Goal: Information Seeking & Learning: Learn about a topic

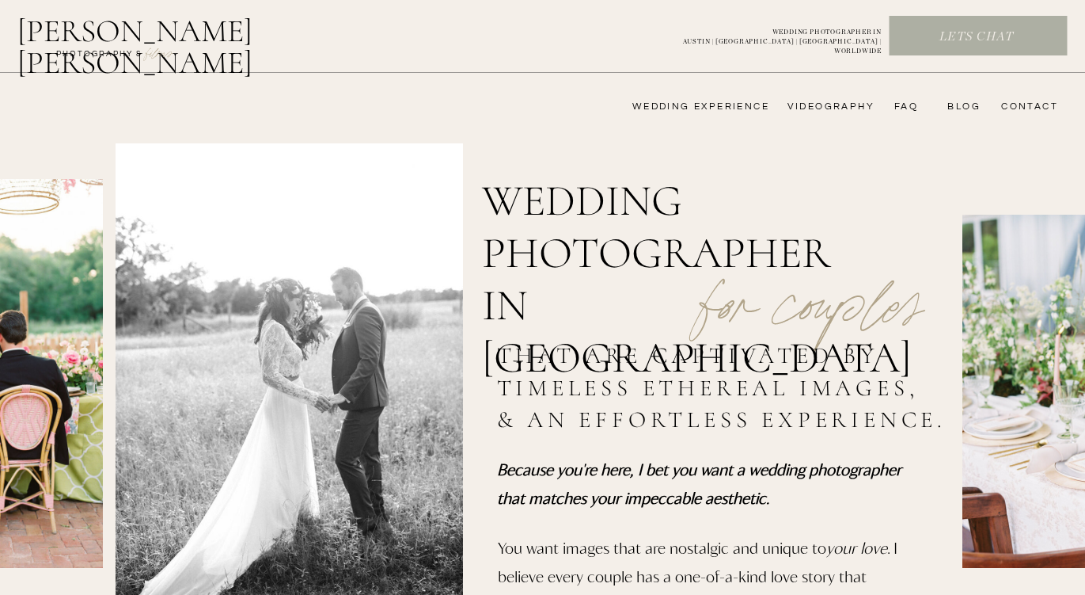
click at [744, 108] on nav "wedding experience" at bounding box center [689, 107] width 159 height 13
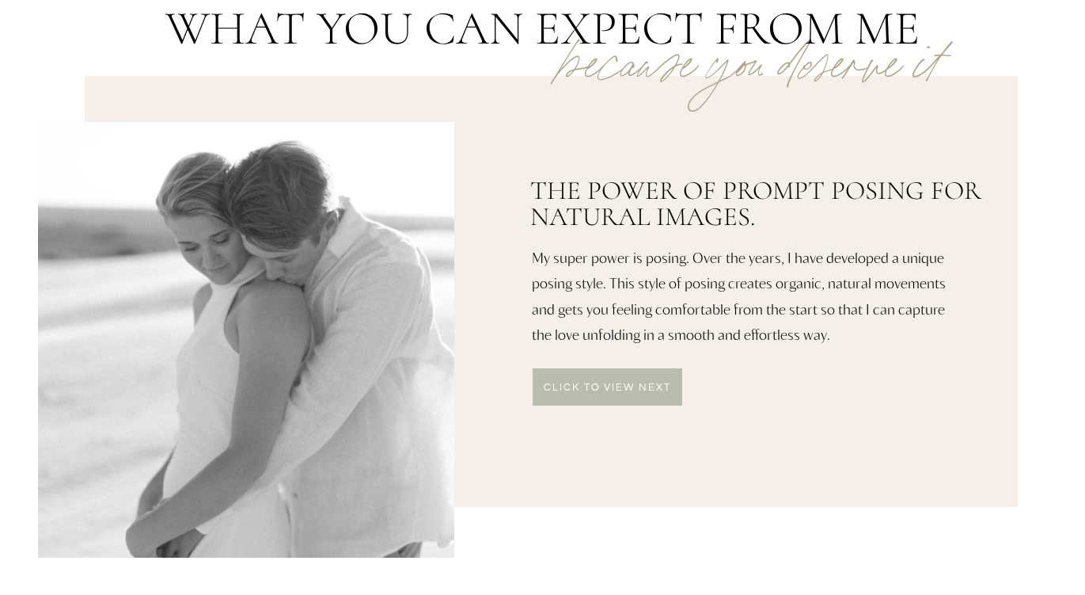
scroll to position [784, 0]
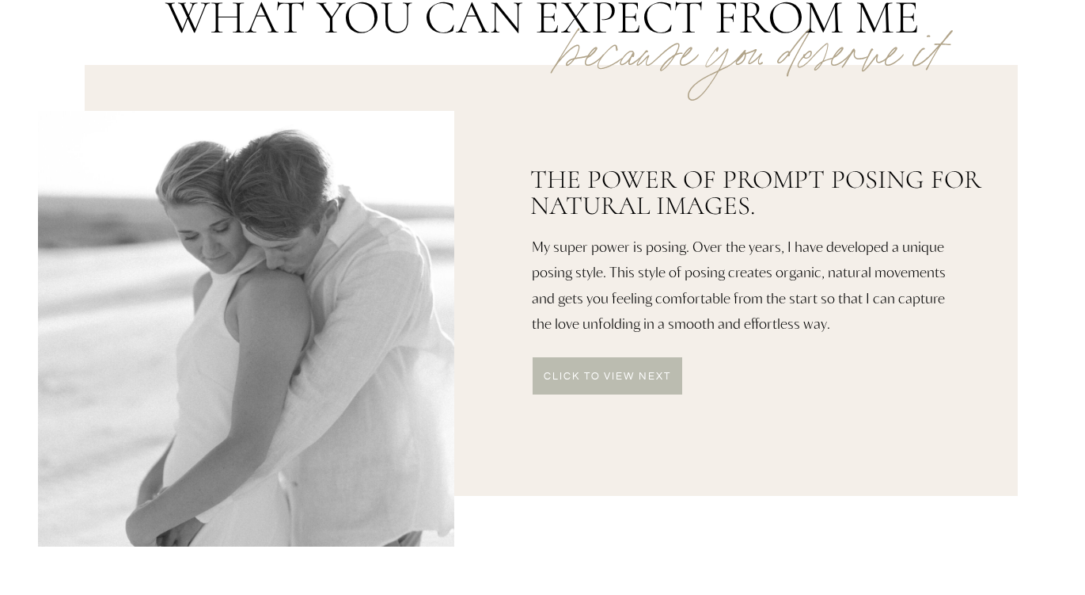
click at [582, 369] on div at bounding box center [608, 375] width 150 height 37
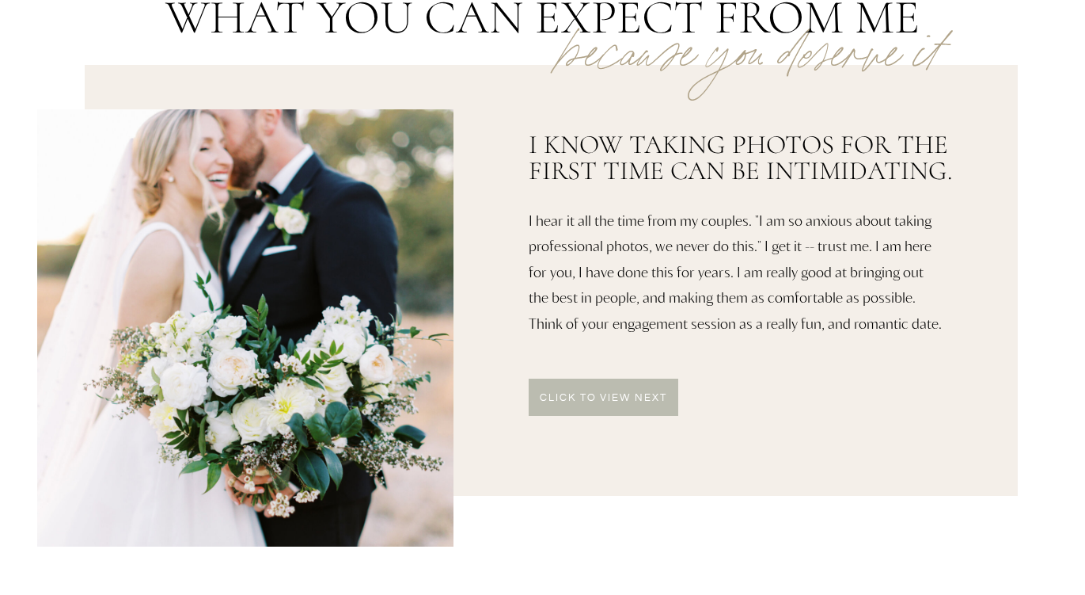
click at [579, 405] on div at bounding box center [604, 396] width 150 height 37
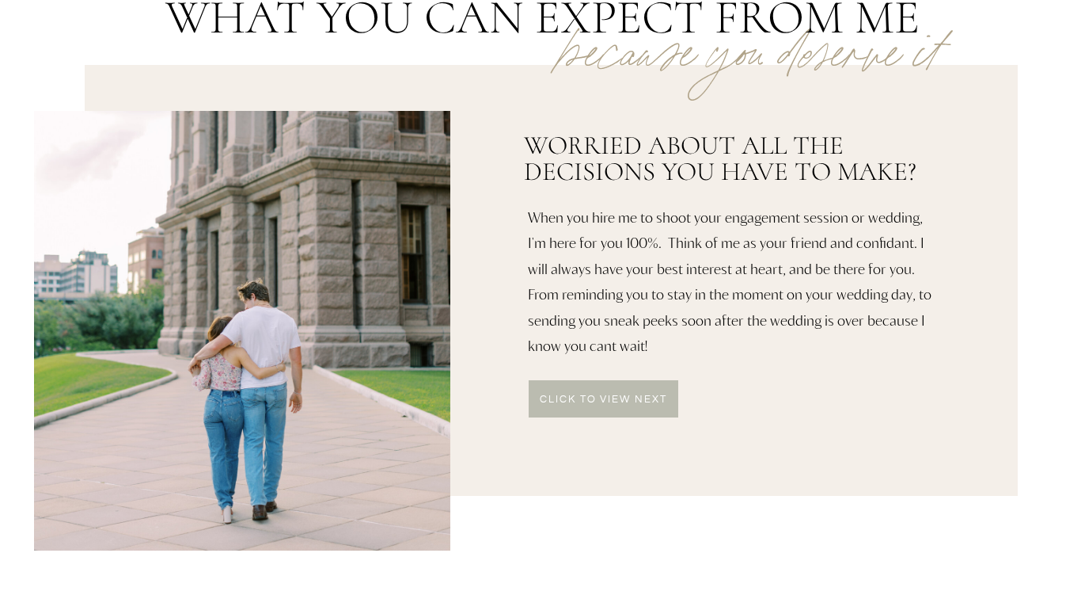
click at [579, 405] on p "click to VIEW NEXT" at bounding box center [604, 400] width 150 height 13
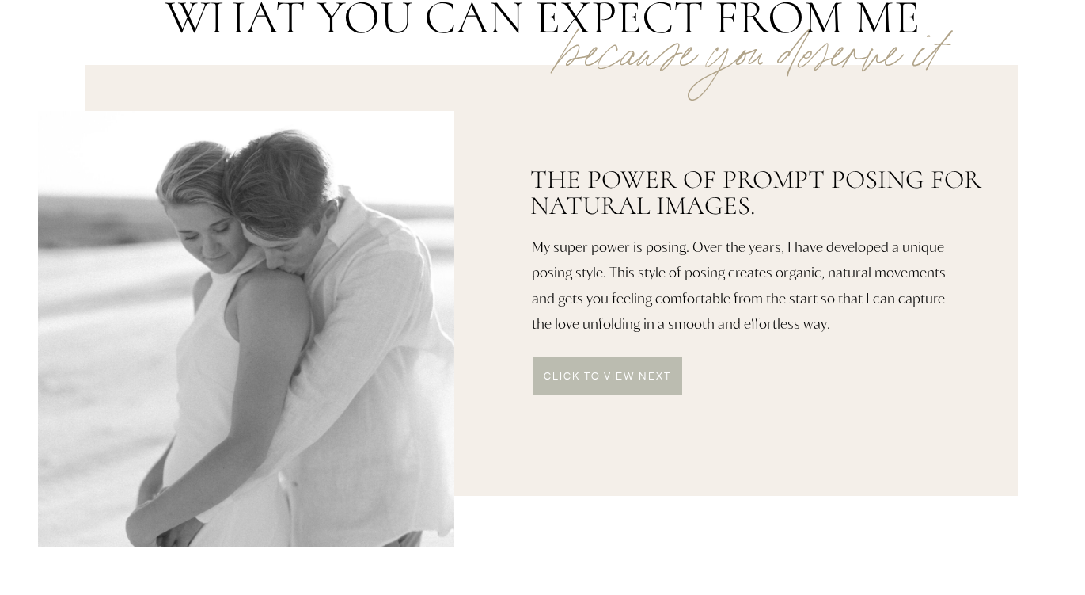
click at [579, 405] on div at bounding box center [551, 280] width 933 height 431
